Goal: Find specific page/section: Find specific page/section

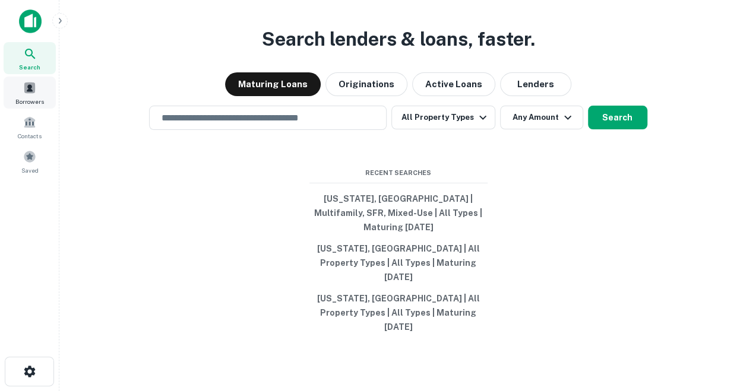
click at [26, 84] on span at bounding box center [29, 87] width 13 height 13
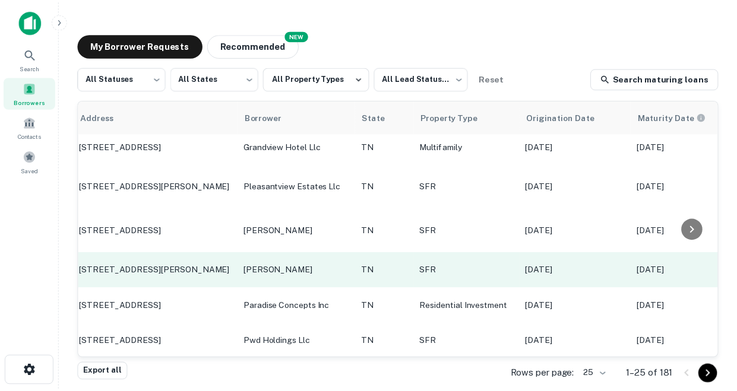
scroll to position [696, 0]
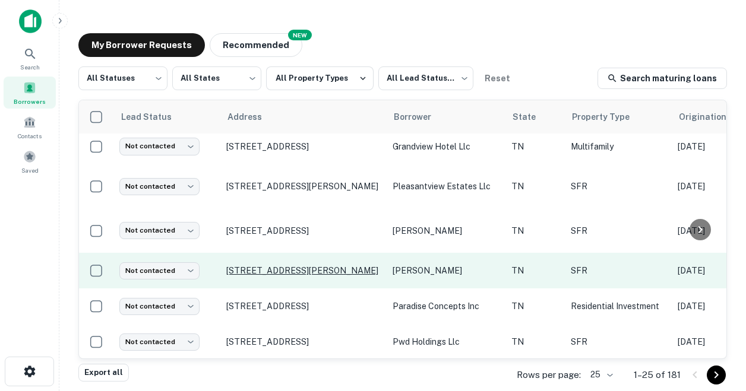
click at [258, 265] on p "[STREET_ADDRESS][PERSON_NAME]" at bounding box center [303, 270] width 154 height 11
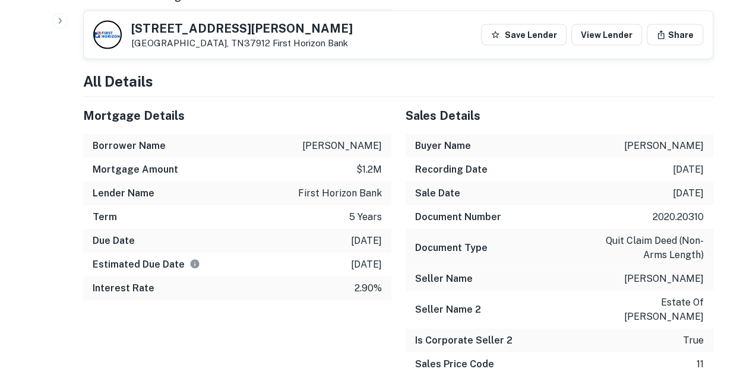
scroll to position [1155, 0]
click at [357, 238] on p "[DATE]" at bounding box center [366, 242] width 31 height 14
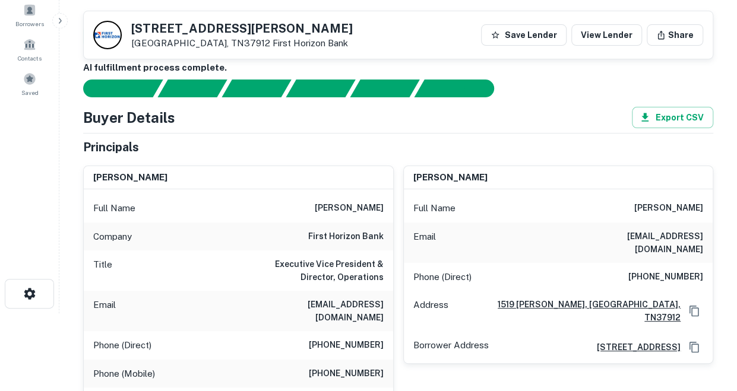
scroll to position [0, 0]
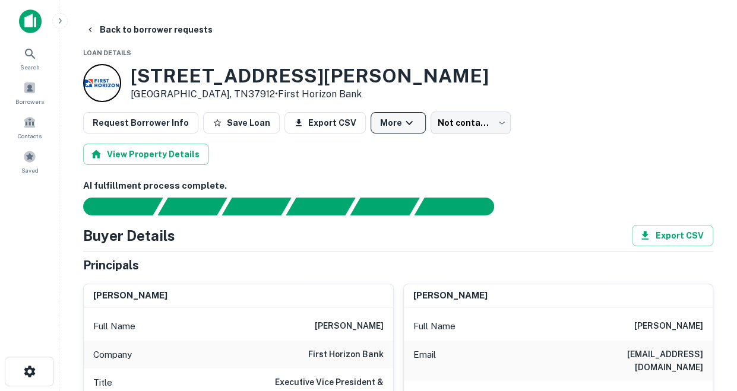
click at [402, 117] on icon "button" at bounding box center [409, 123] width 14 height 14
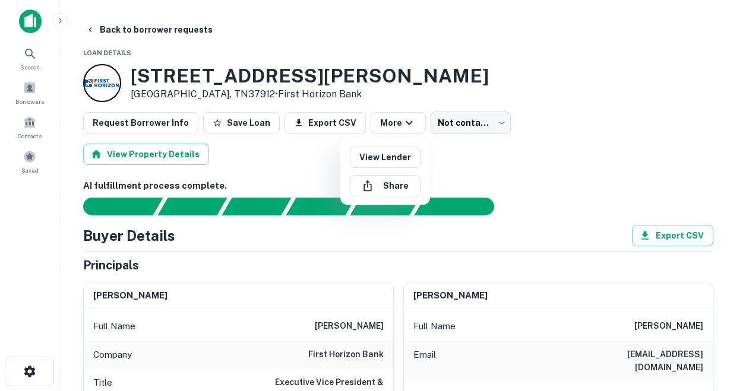
click at [415, 42] on div at bounding box center [373, 195] width 746 height 391
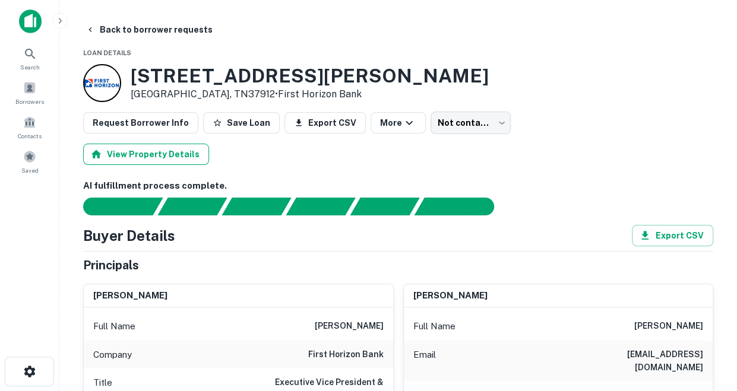
click at [160, 144] on button "View Property Details" at bounding box center [146, 154] width 126 height 21
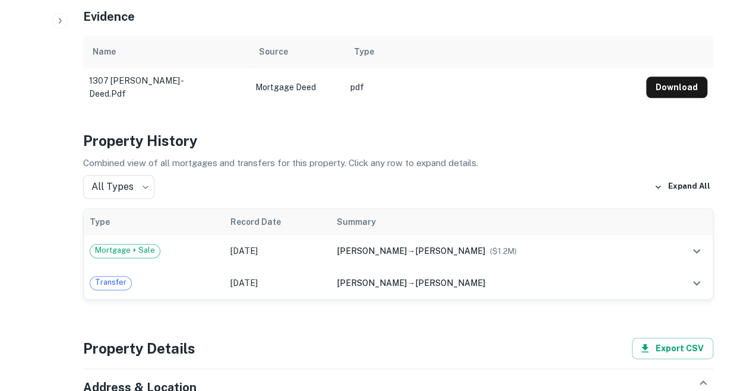
scroll to position [639, 0]
